Goal: Transaction & Acquisition: Purchase product/service

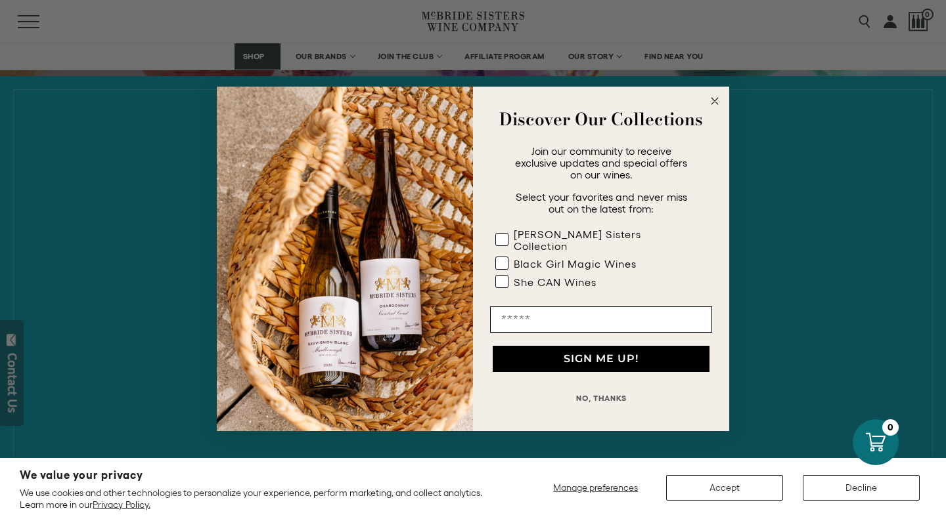
scroll to position [473, 0]
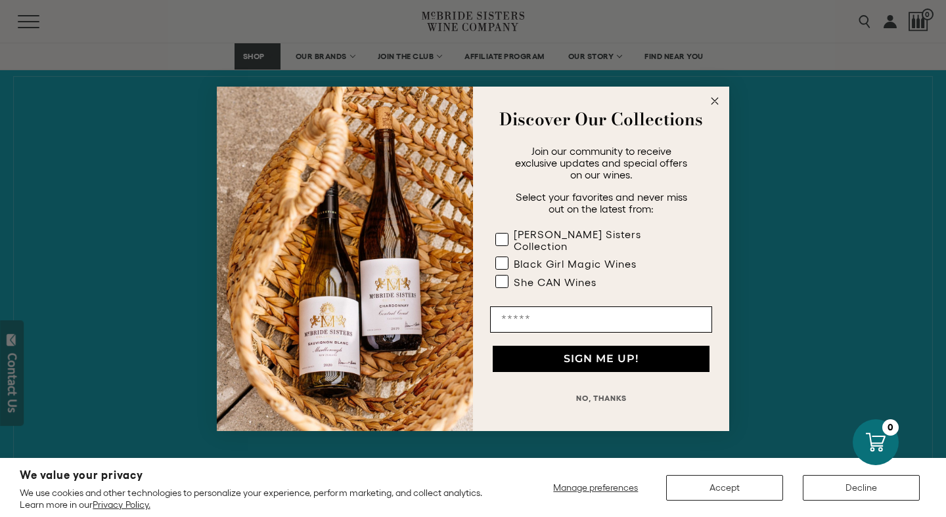
click at [713, 104] on icon "Close dialog" at bounding box center [714, 101] width 7 height 7
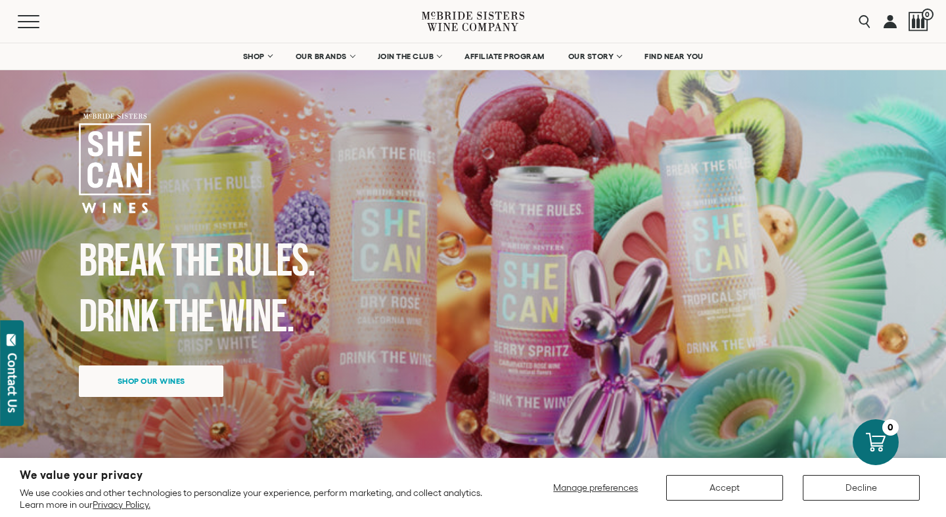
scroll to position [0, 0]
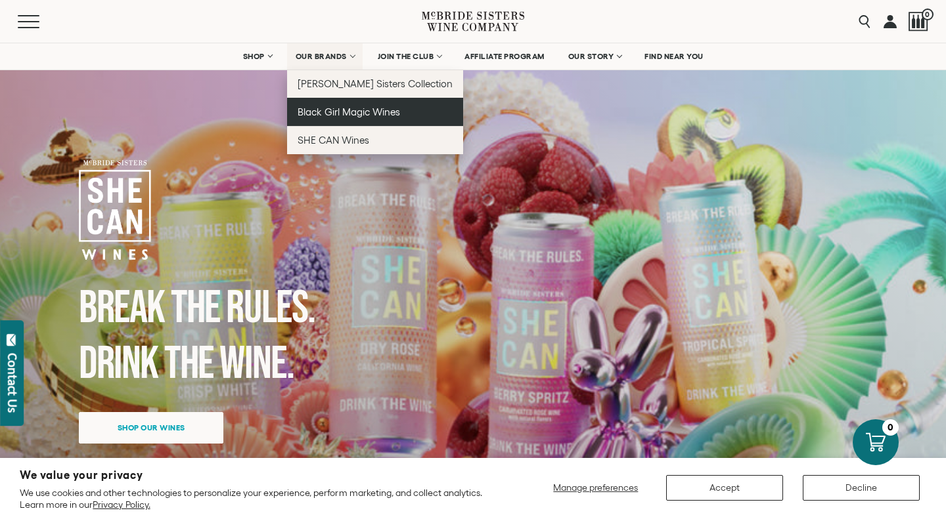
click at [338, 112] on span "Black Girl Magic Wines" at bounding box center [348, 111] width 102 height 11
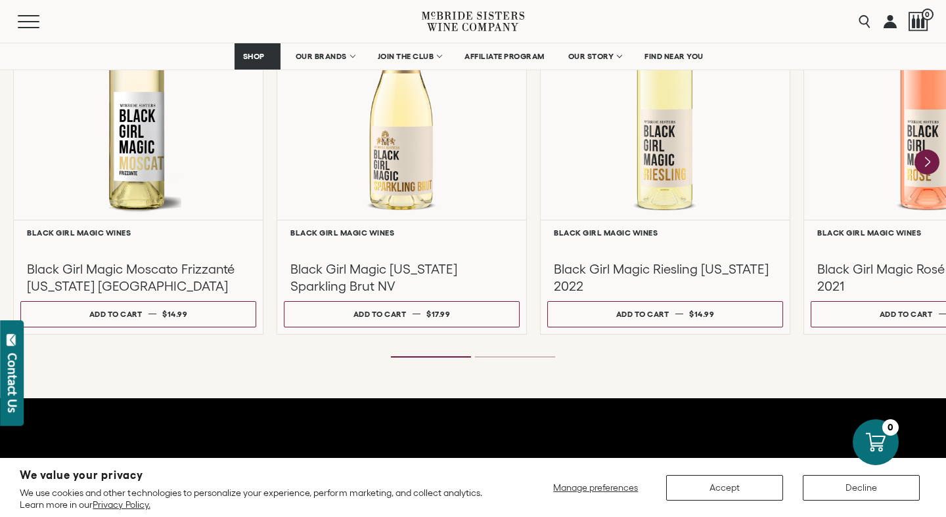
scroll to position [1261, 0]
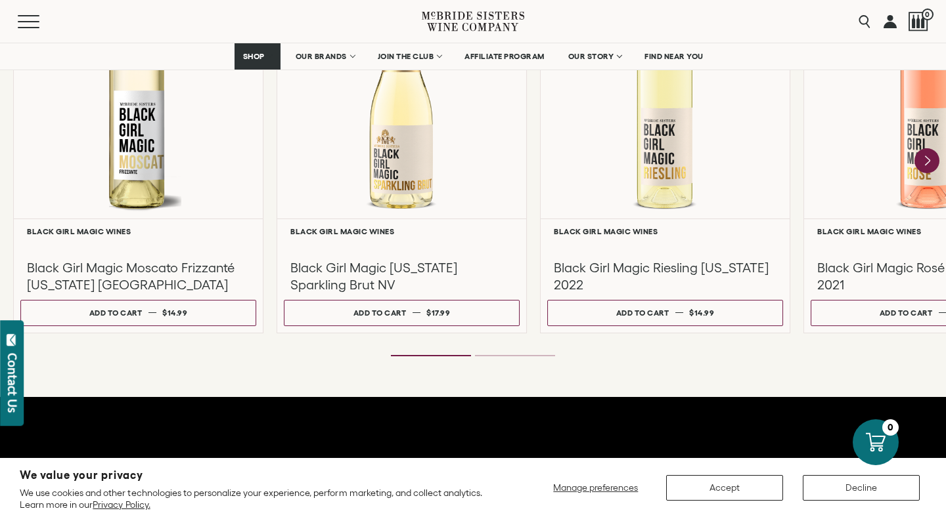
click at [806, 376] on div "**********" at bounding box center [473, 104] width 946 height 587
click at [924, 162] on icon "Next" at bounding box center [927, 161] width 28 height 28
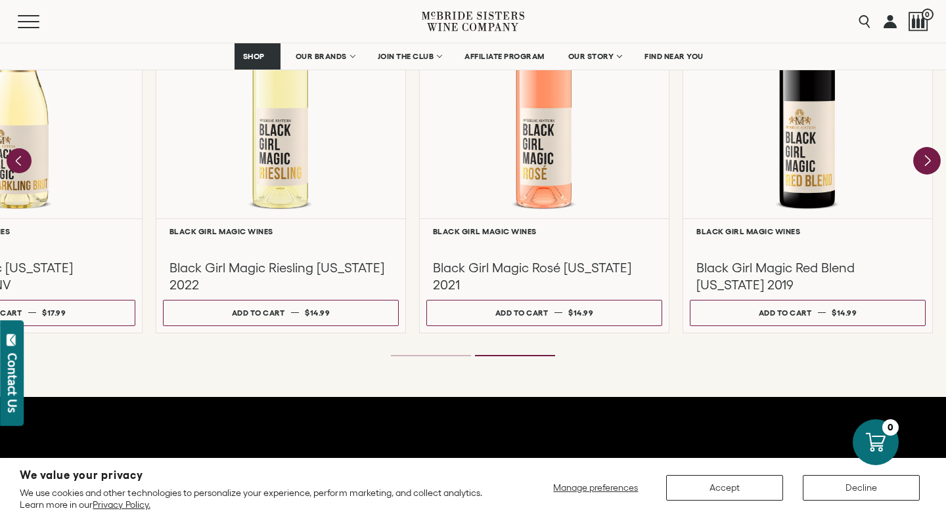
click at [0, 0] on div at bounding box center [0, 0] width 0 height 0
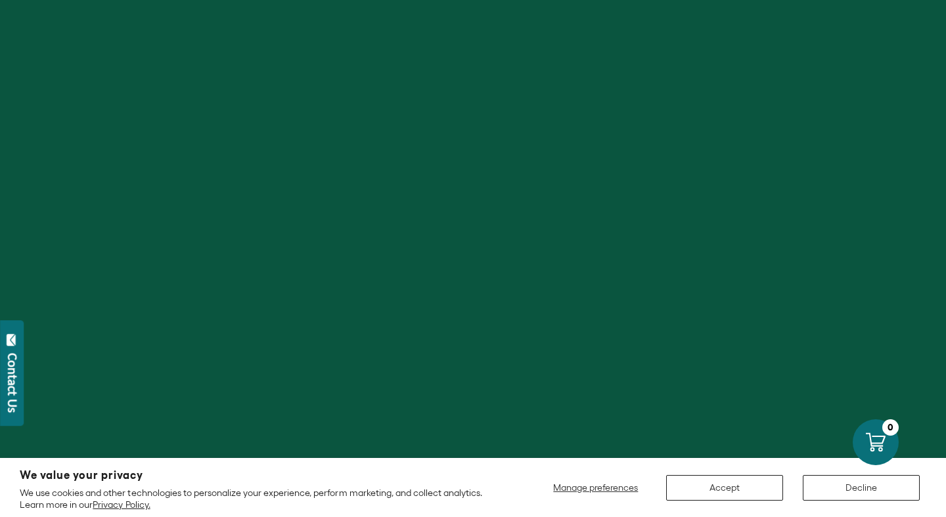
scroll to position [1261, 0]
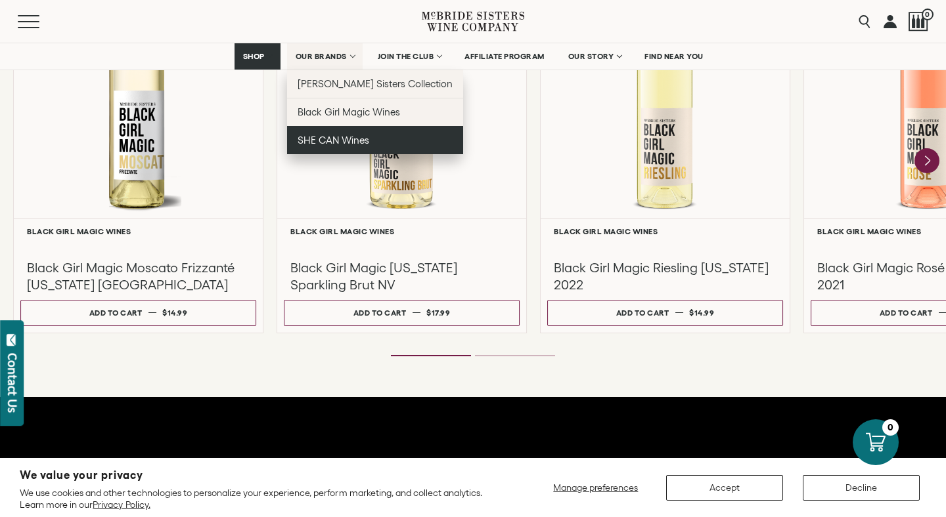
click at [315, 139] on span "SHE CAN Wines" at bounding box center [333, 140] width 72 height 11
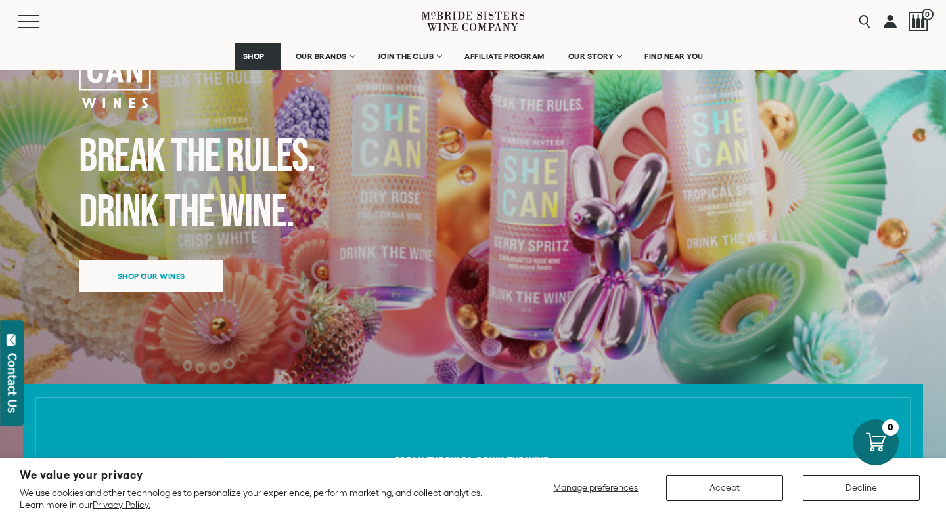
scroll to position [131, 0]
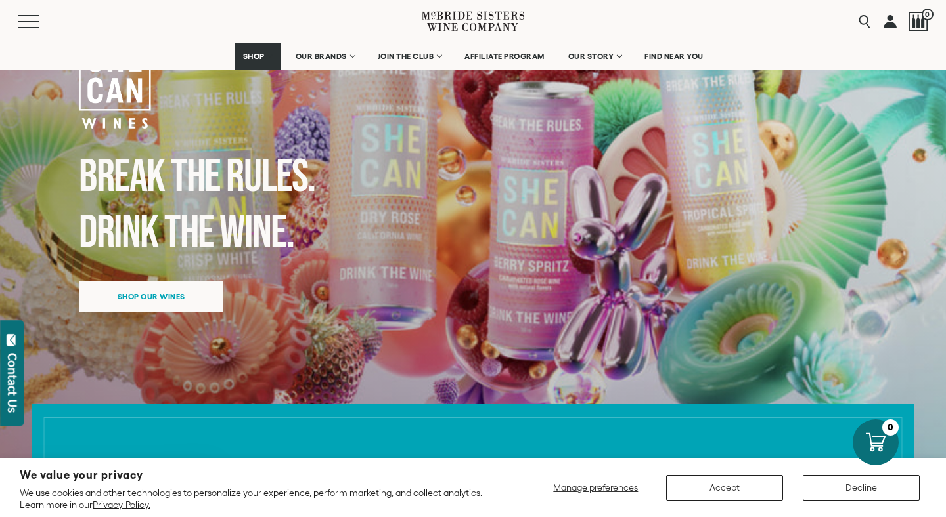
click at [102, 270] on div "Break the Rules. Drink the Wine. Shop our wines" at bounding box center [394, 187] width 630 height 317
click at [116, 297] on span "Shop our wines" at bounding box center [152, 293] width 114 height 26
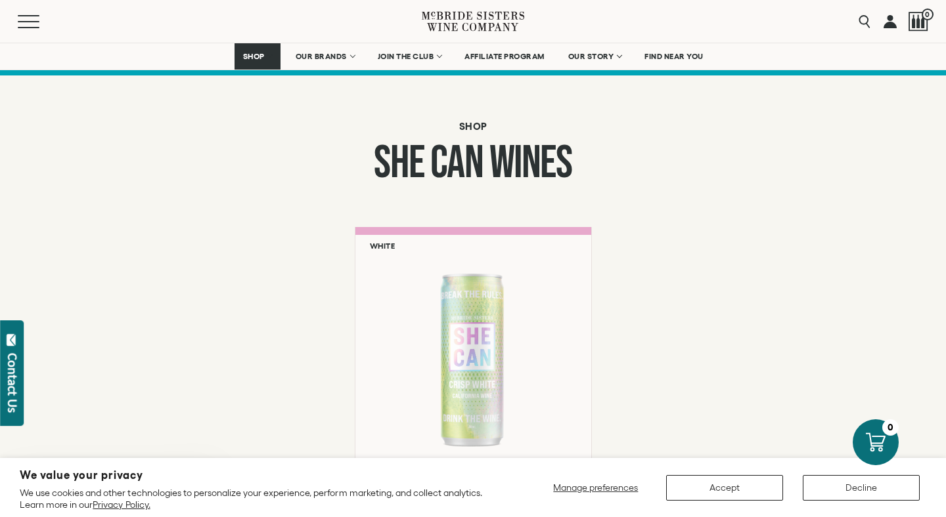
scroll to position [890, 0]
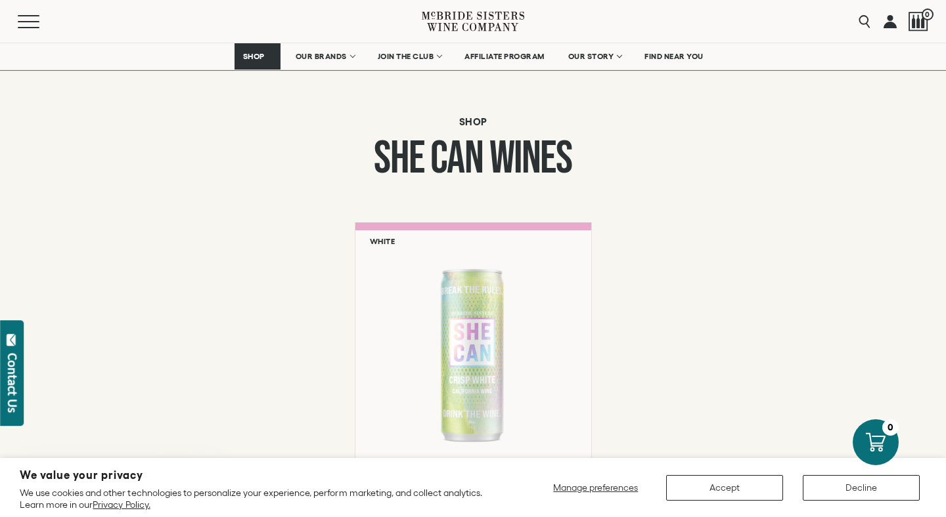
click at [850, 274] on div "**********" at bounding box center [473, 399] width 946 height 353
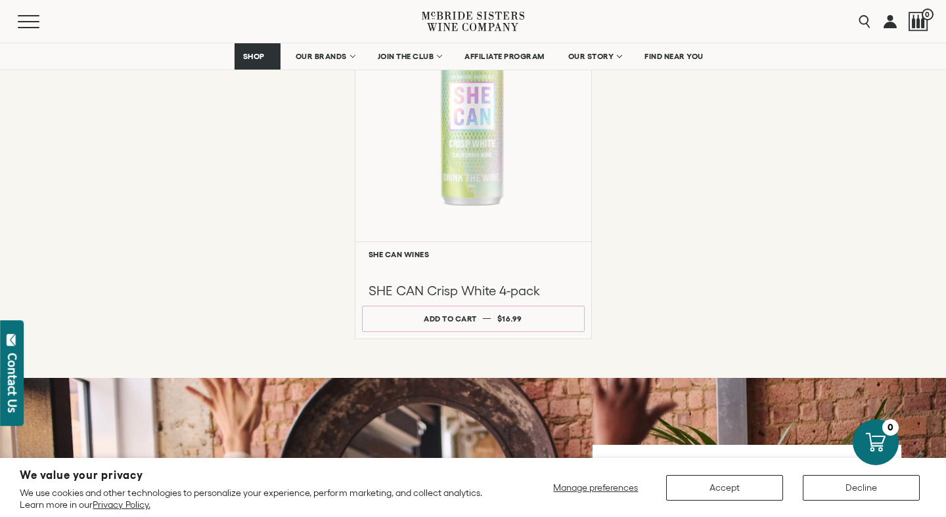
scroll to position [1152, 0]
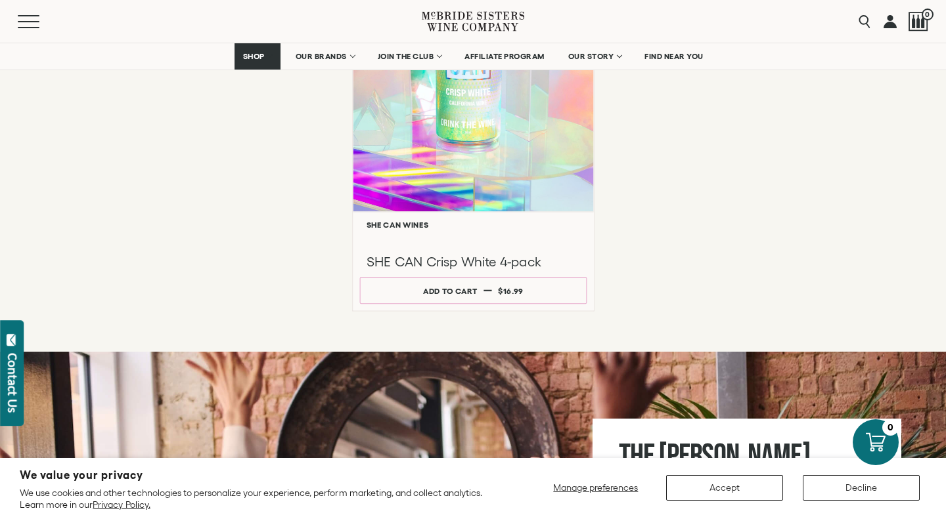
click at [466, 142] on div at bounding box center [473, 85] width 240 height 253
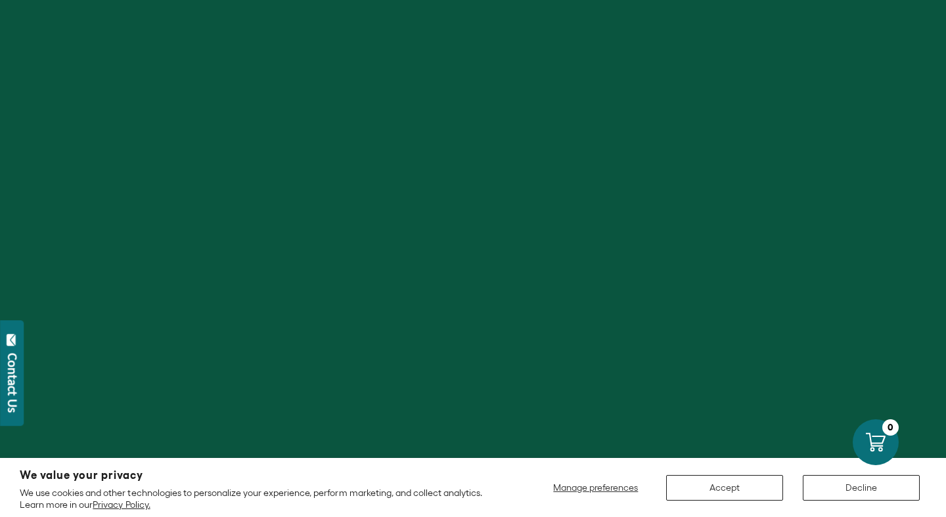
scroll to position [53, 0]
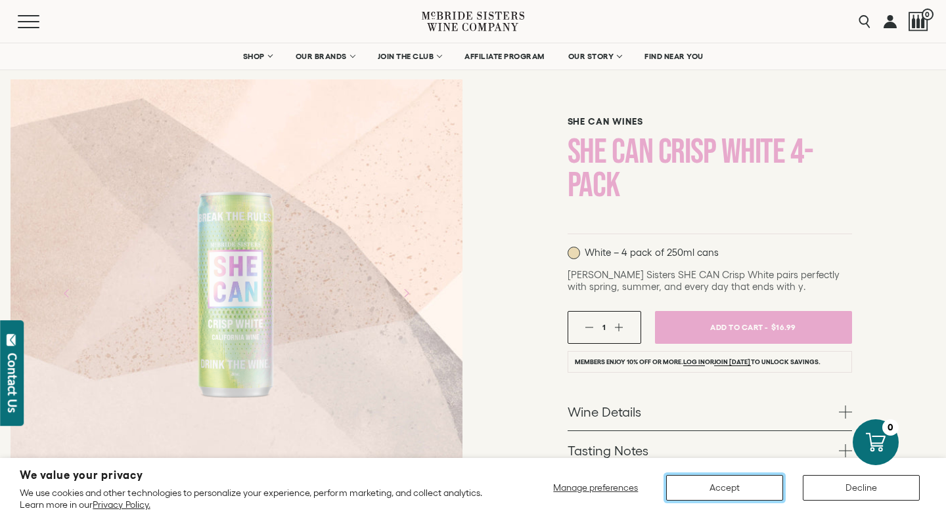
click at [745, 481] on button "Accept" at bounding box center [724, 488] width 117 height 26
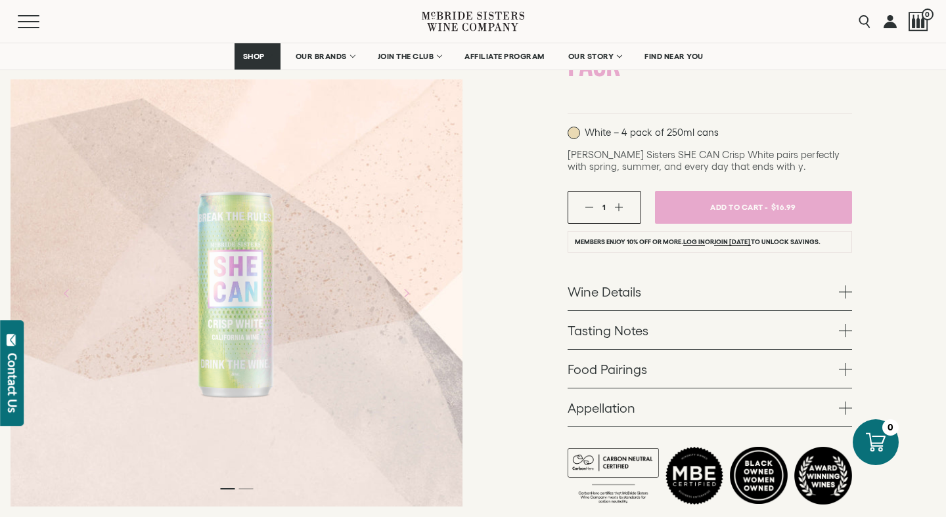
scroll to position [164, 0]
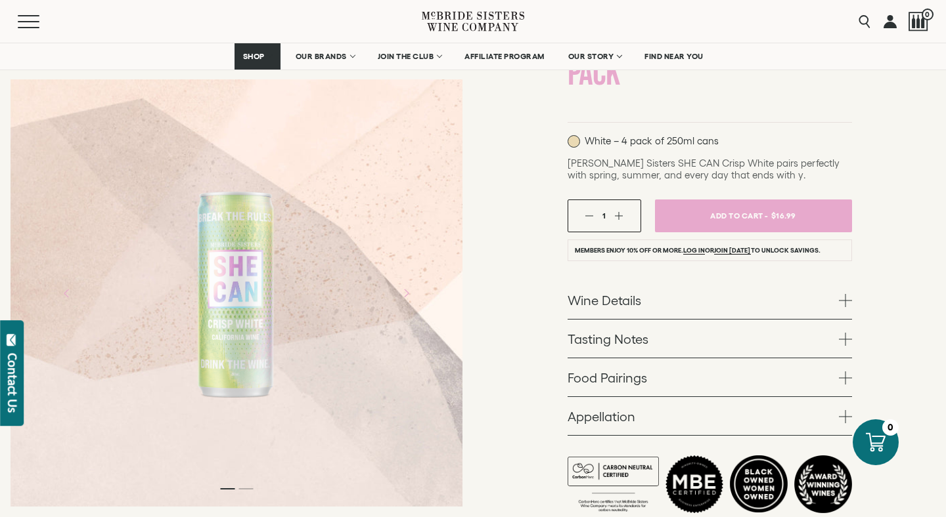
click at [841, 298] on span at bounding box center [845, 300] width 13 height 13
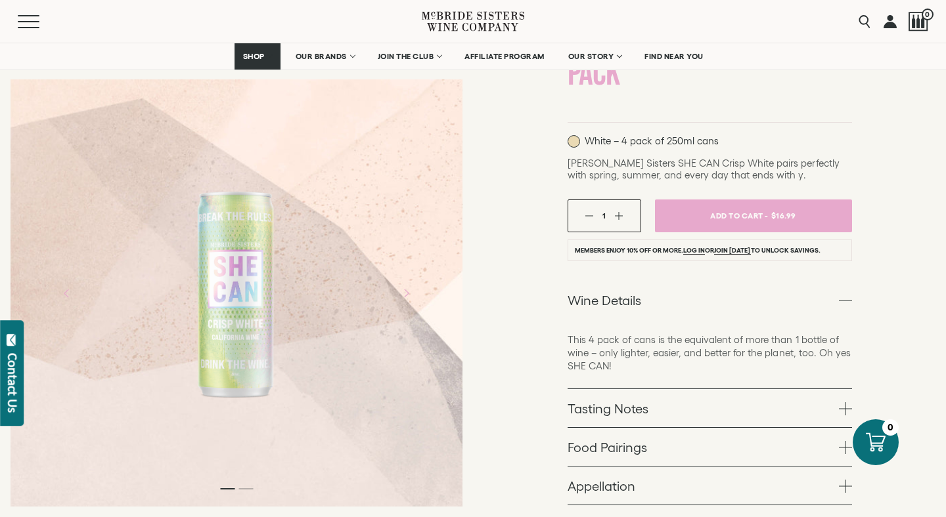
click at [877, 145] on div "SHE CAN Wines SHE CAN Crisp White 4-pack White – 4 pack of 250ml cans 1" at bounding box center [709, 291] width 473 height 695
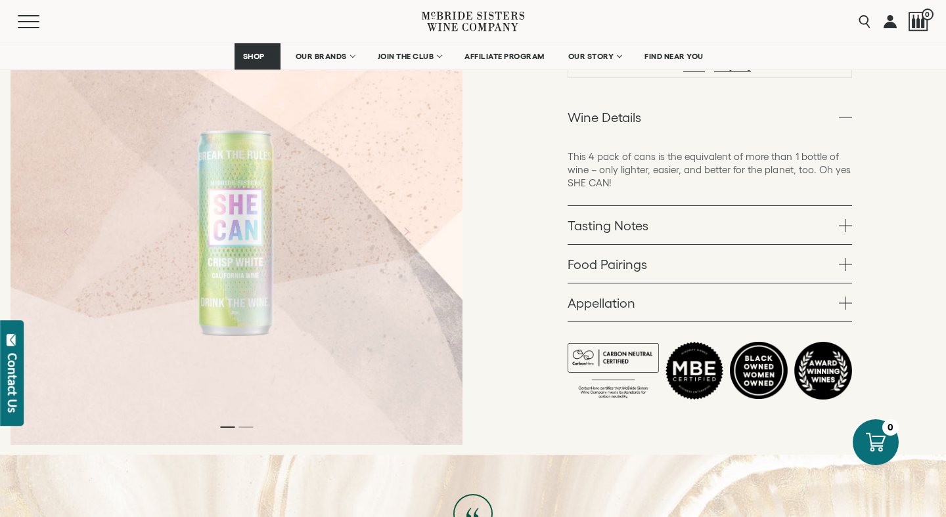
scroll to position [348, 0]
click at [836, 228] on link "Tasting Notes" at bounding box center [709, 225] width 284 height 38
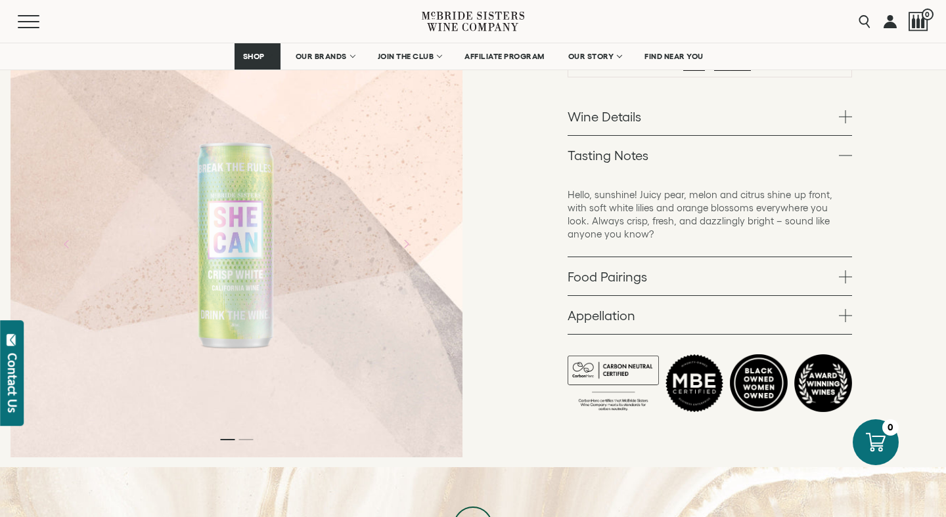
click at [921, 185] on div "SHE CAN Wines SHE CAN Crisp White 4-pack White – 4 pack of 250ml cans 1" at bounding box center [709, 114] width 473 height 709
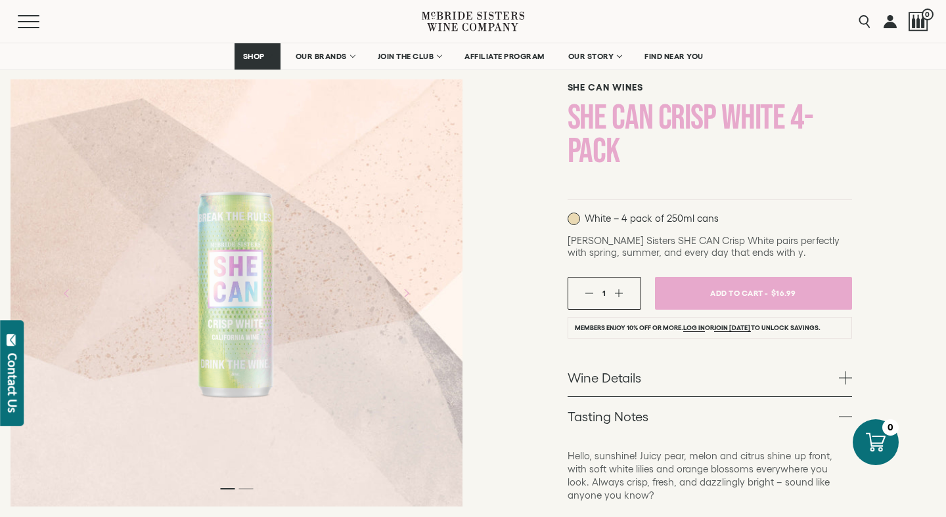
scroll to position [85, 0]
click at [284, 367] on div at bounding box center [237, 293] width 120 height 295
click at [250, 494] on div at bounding box center [237, 292] width 452 height 427
click at [250, 492] on div at bounding box center [237, 292] width 452 height 427
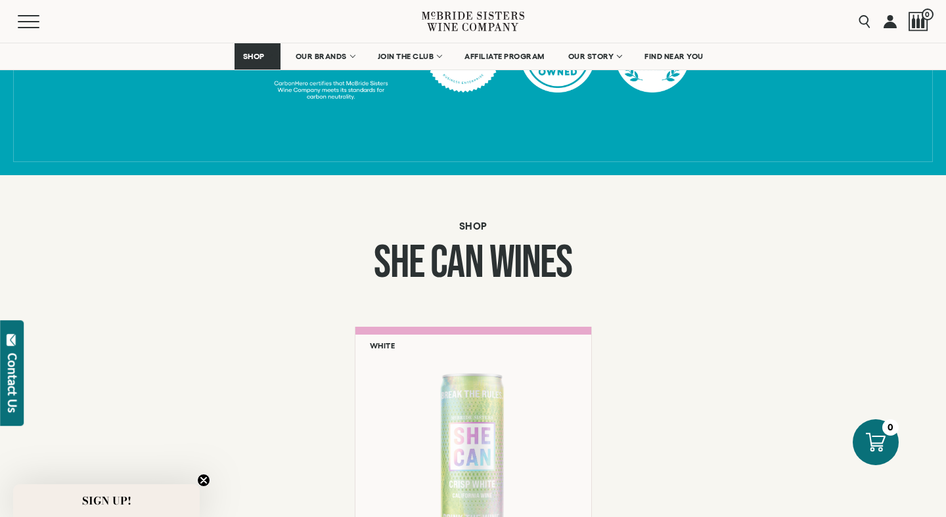
scroll to position [759, 0]
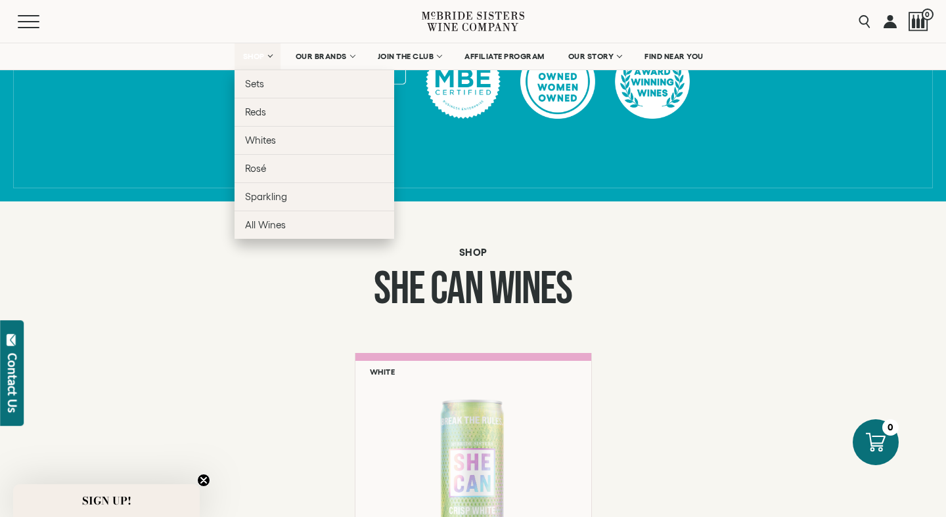
click at [268, 59] on link "SHOP" at bounding box center [257, 56] width 46 height 26
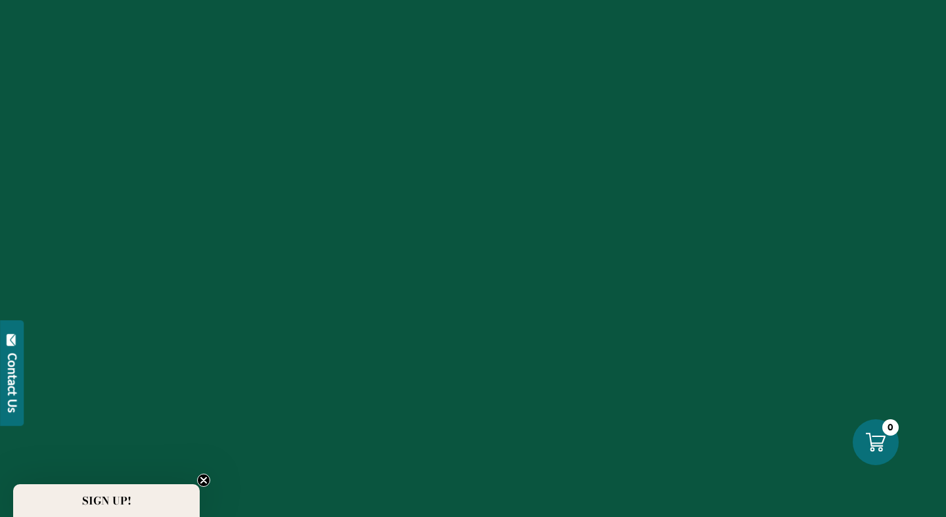
scroll to position [759, 0]
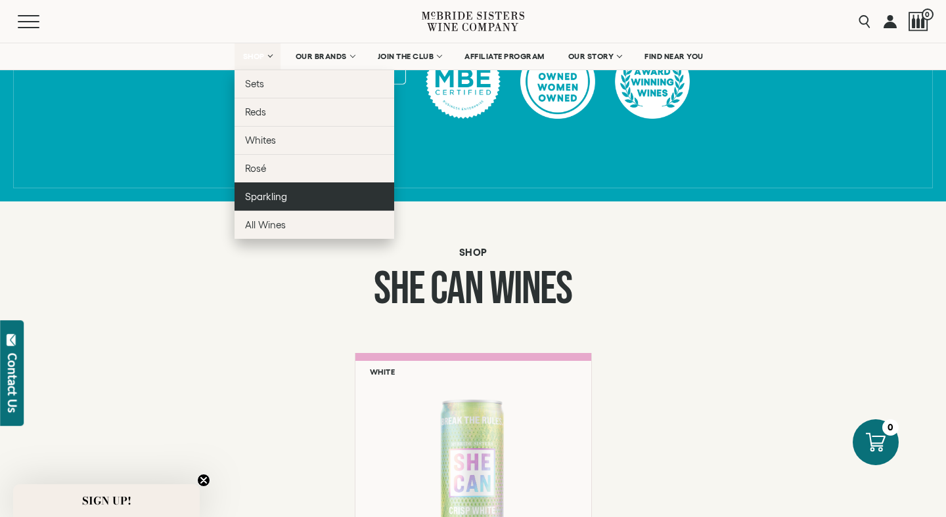
click at [271, 197] on span "Sparkling" at bounding box center [266, 196] width 42 height 11
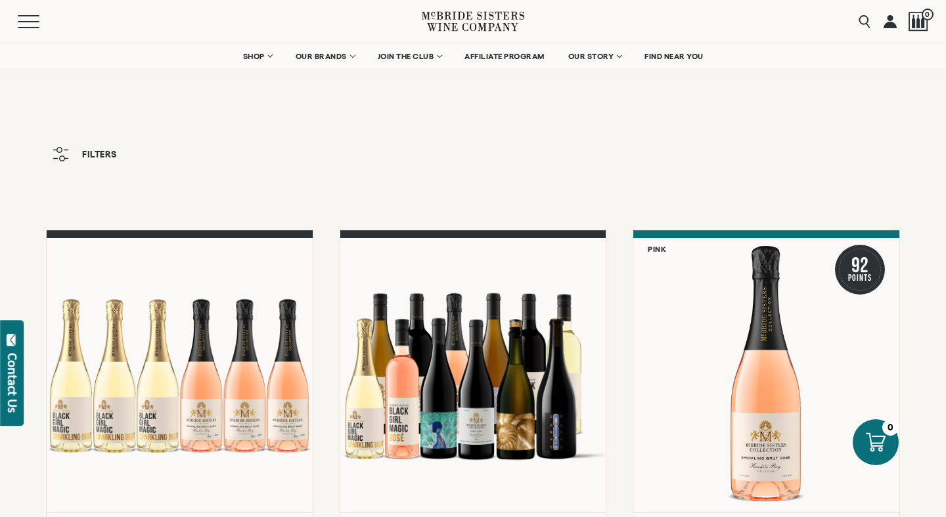
click at [454, 192] on div "Filters" at bounding box center [473, 169] width 946 height 57
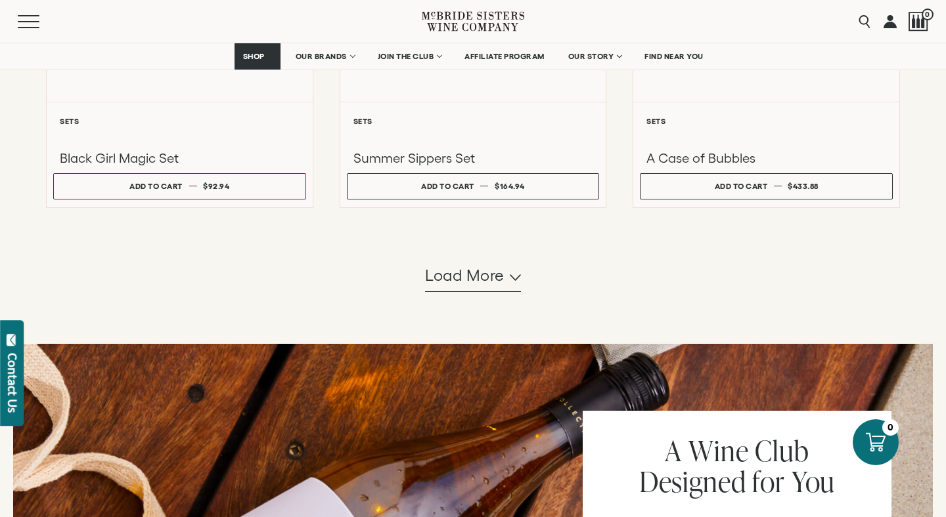
scroll to position [1313, 0]
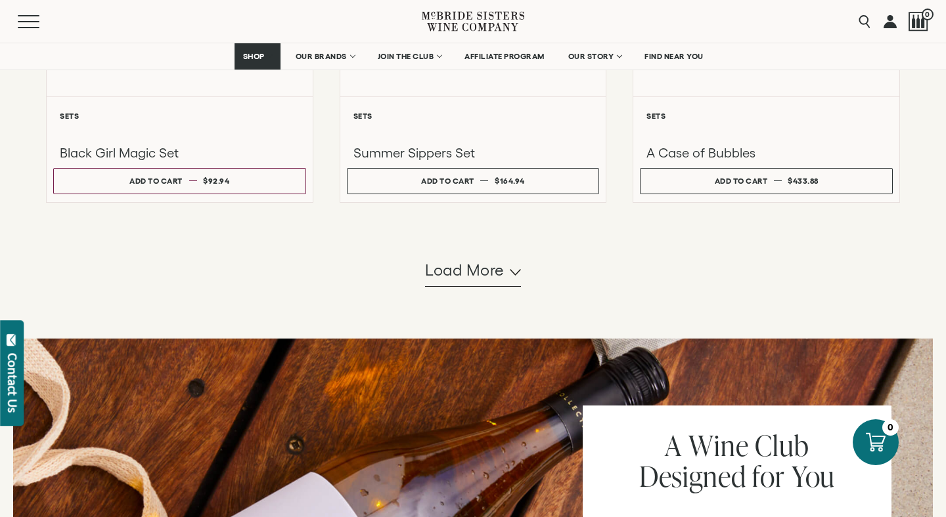
click at [460, 274] on span "Load more" at bounding box center [464, 270] width 79 height 22
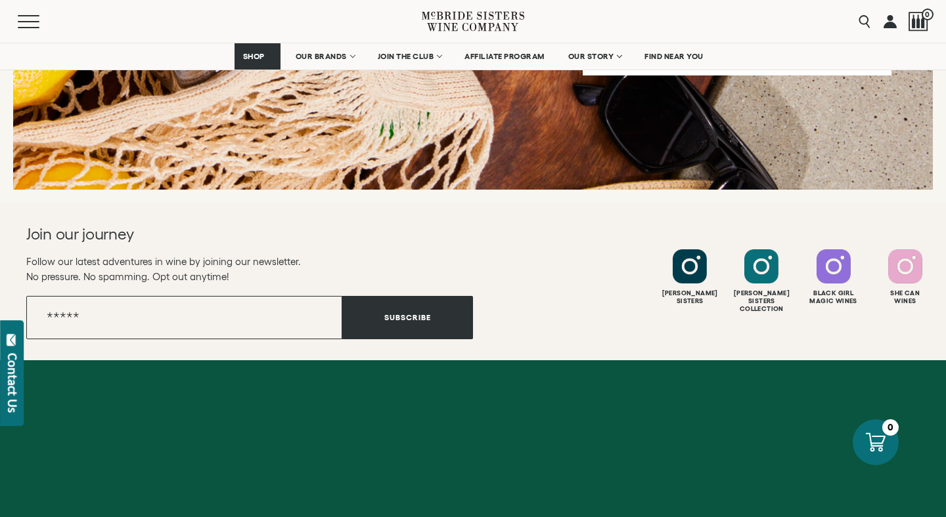
scroll to position [2311, 0]
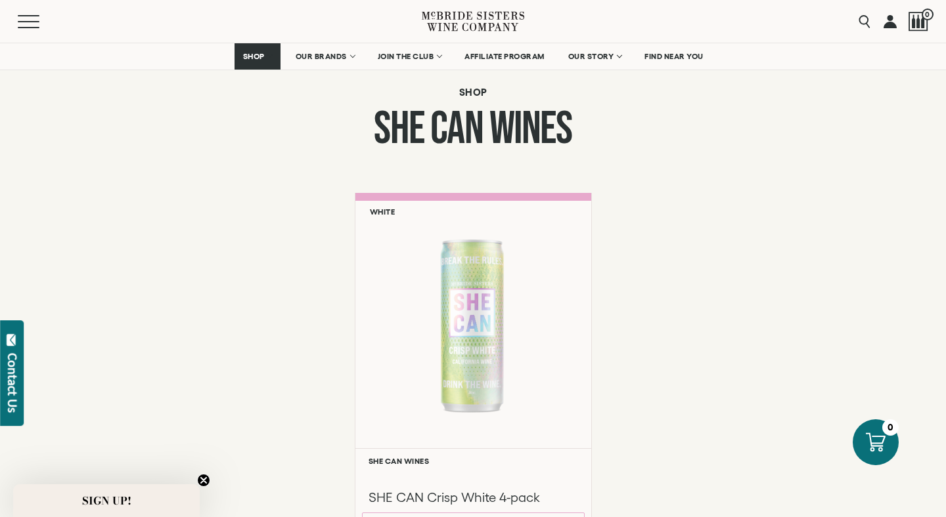
scroll to position [893, 0]
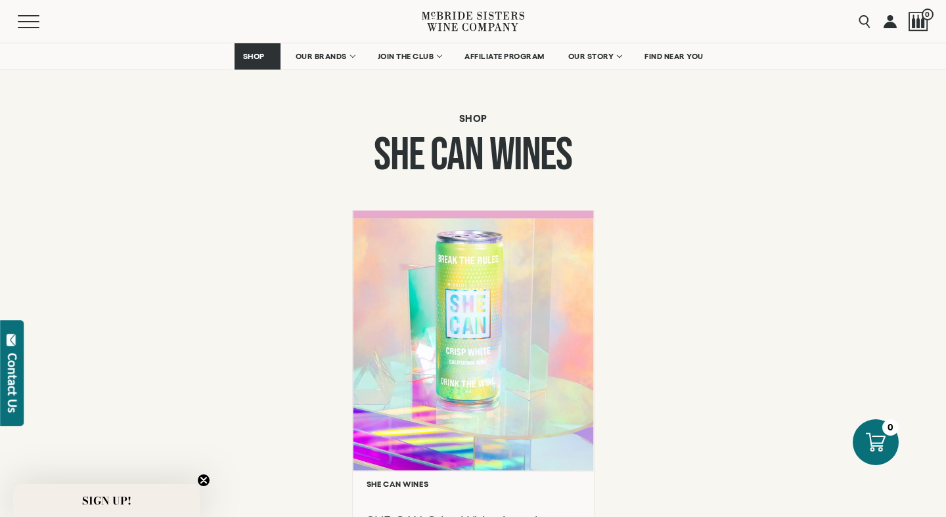
click at [481, 345] on div at bounding box center [473, 344] width 240 height 253
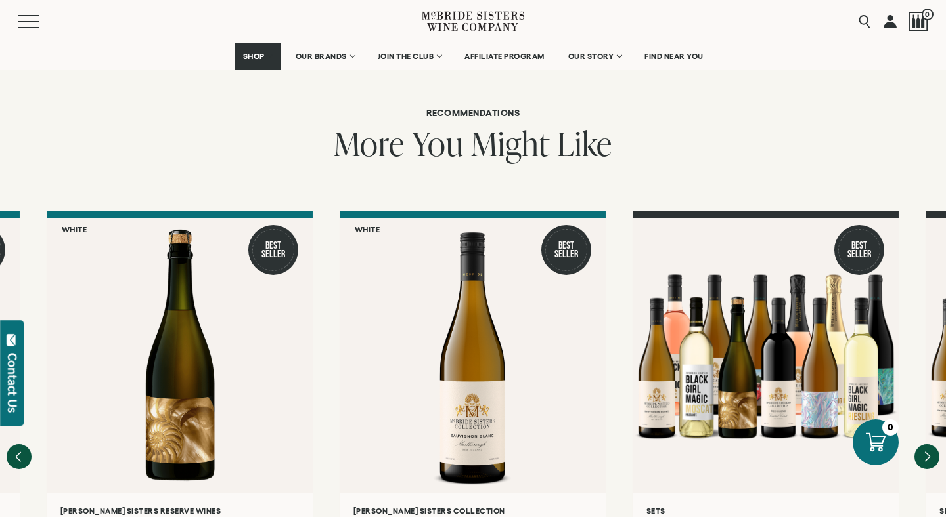
scroll to position [1051, 0]
